Goal: Task Accomplishment & Management: Manage account settings

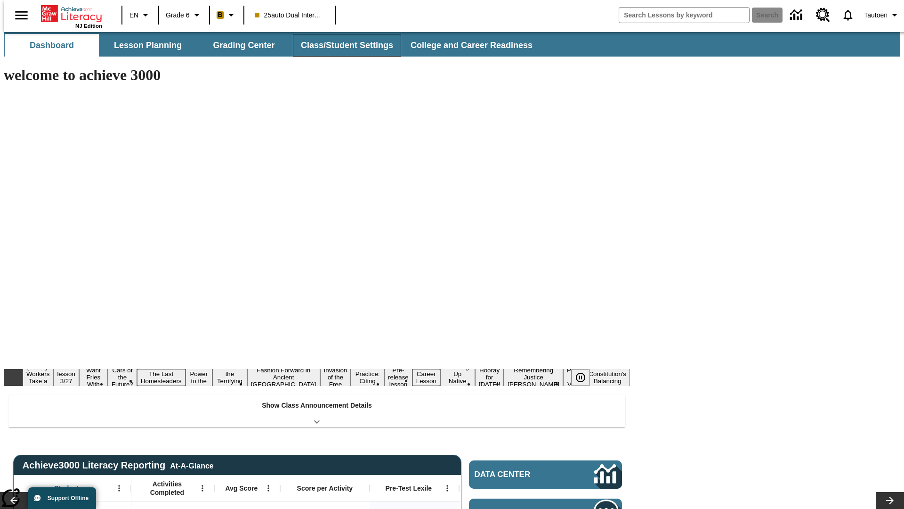
click at [342, 45] on button "Class/Student Settings" at bounding box center [347, 45] width 108 height 23
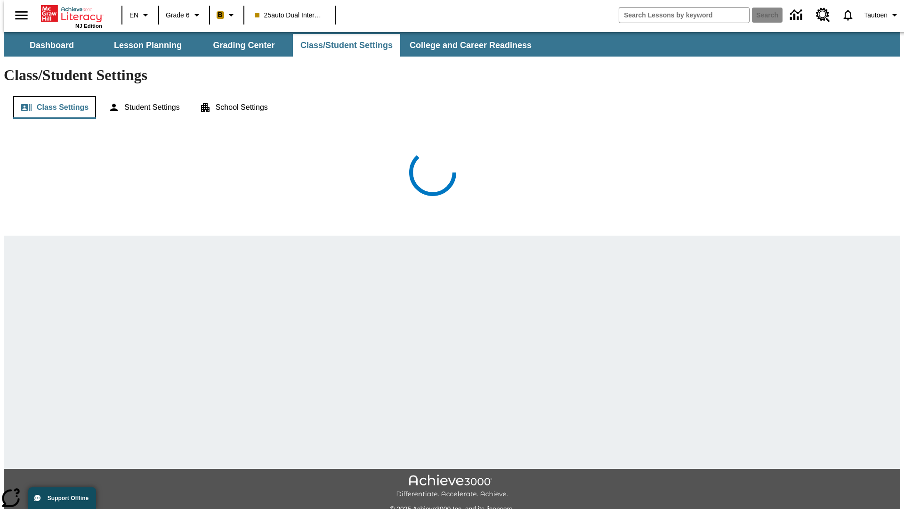
click at [51, 96] on button "Class Settings" at bounding box center [54, 107] width 83 height 23
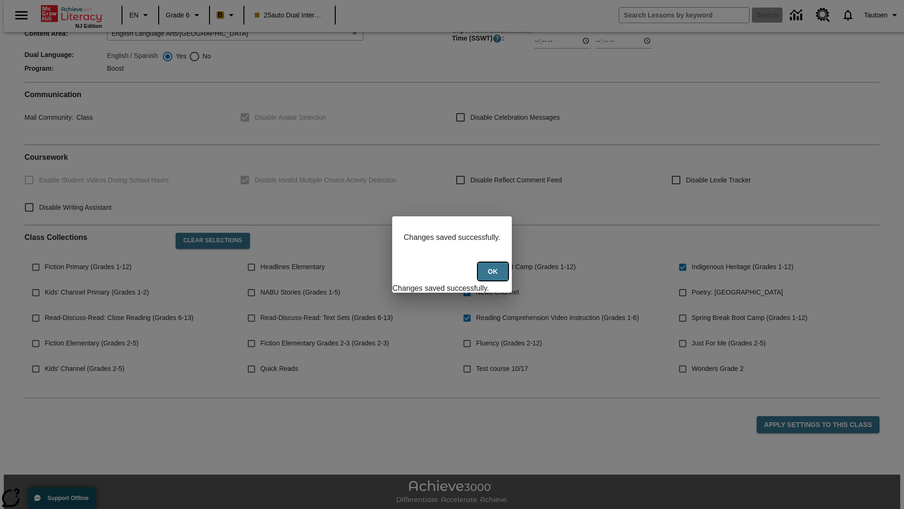
click at [494, 276] on button "Ok" at bounding box center [493, 271] width 30 height 18
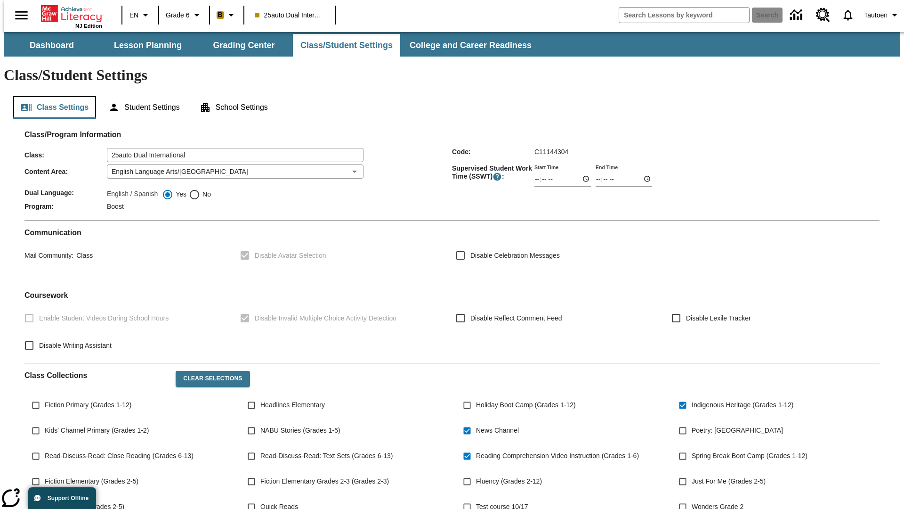
click at [51, 96] on button "Class Settings" at bounding box center [54, 107] width 83 height 23
click at [200, 189] on span "No" at bounding box center [205, 194] width 11 height 10
click at [200, 189] on input "No" at bounding box center [194, 194] width 11 height 11
radio input "true"
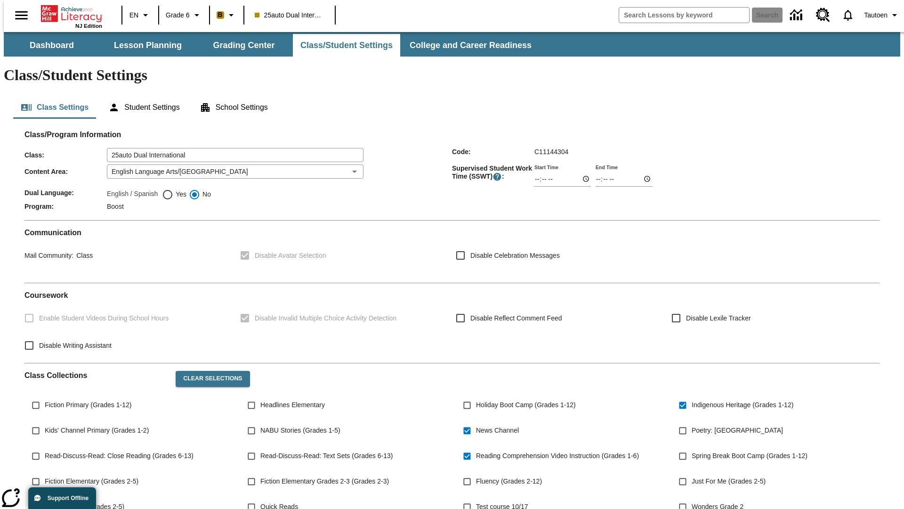
scroll to position [138, 0]
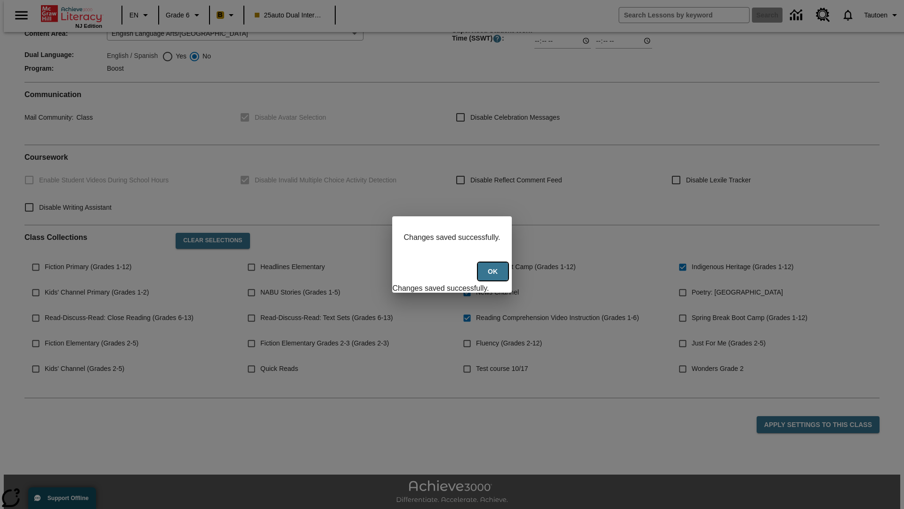
click at [494, 276] on button "Ok" at bounding box center [493, 271] width 30 height 18
